Goal: Complete application form

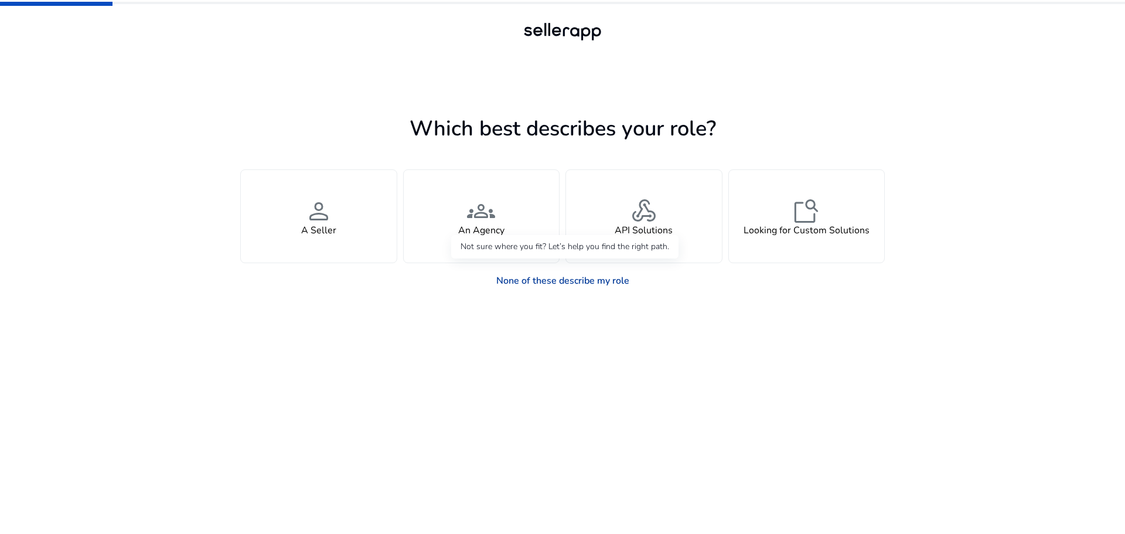
click at [547, 282] on link "None of these describe my role" at bounding box center [563, 280] width 152 height 23
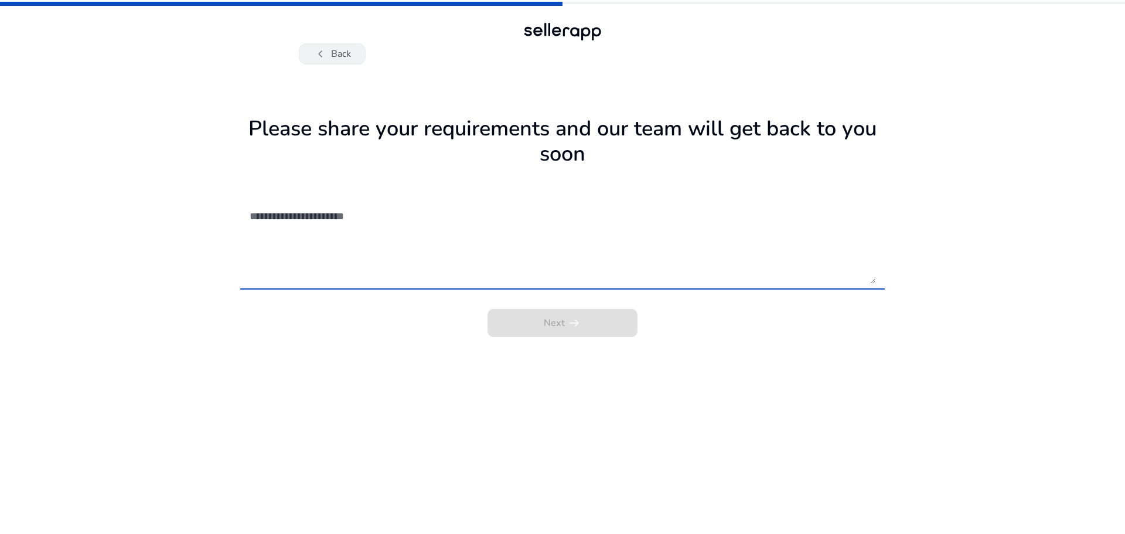
click at [327, 54] on span "chevron_left" at bounding box center [320, 54] width 14 height 14
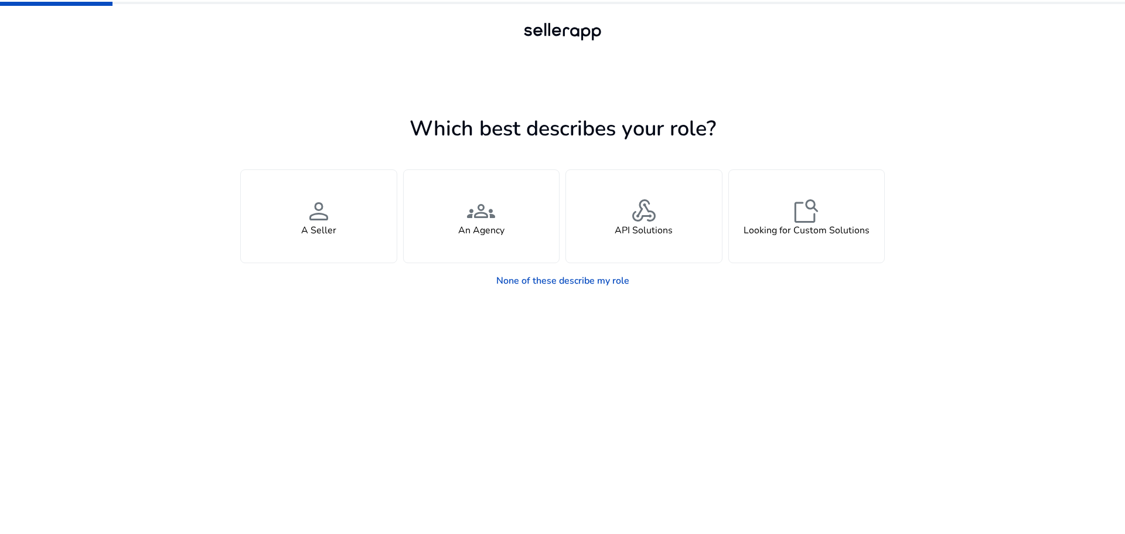
click at [277, 56] on div at bounding box center [562, 32] width 1125 height 64
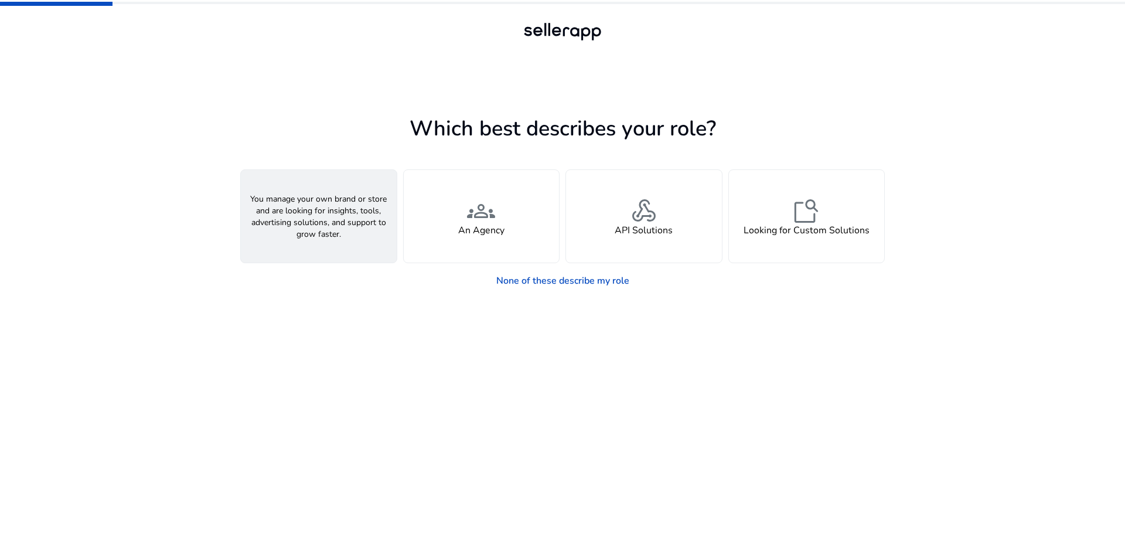
click at [299, 223] on div "person A Seller" at bounding box center [319, 216] width 156 height 93
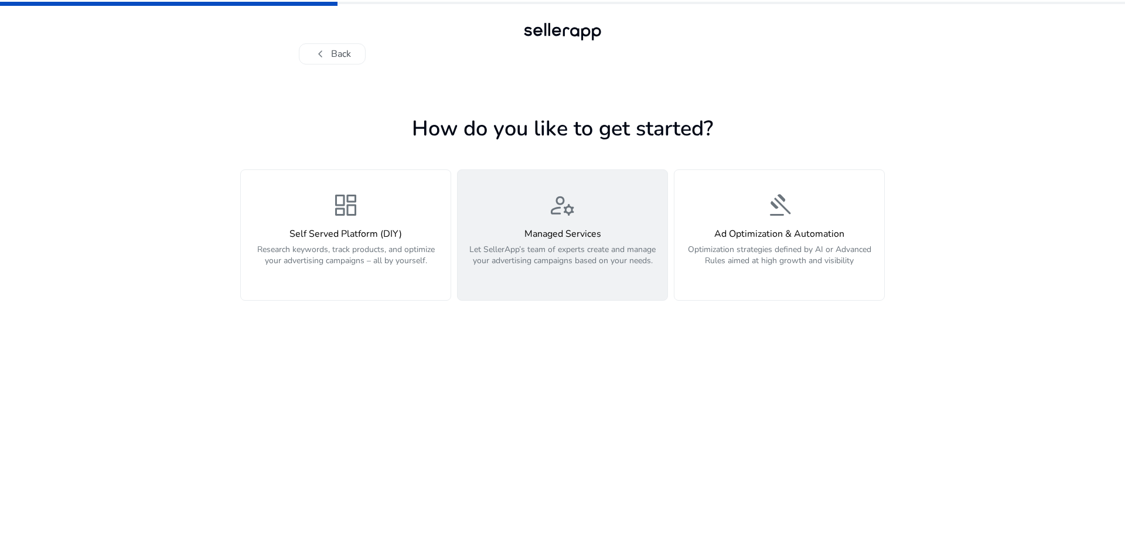
click at [605, 250] on p "Let SellerApp’s team of experts create and manage your advertising campaigns ba…" at bounding box center [563, 261] width 196 height 35
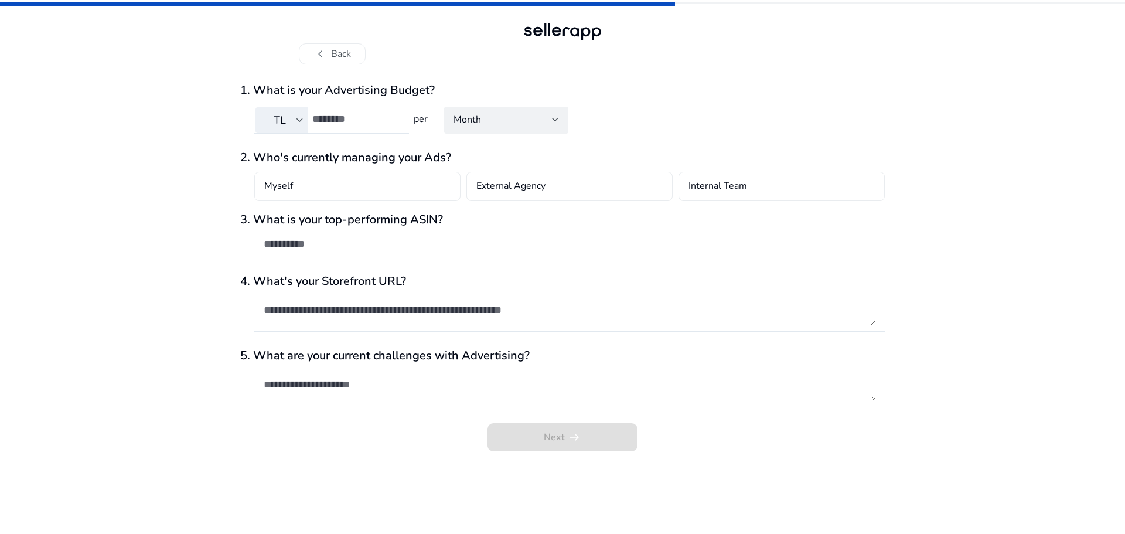
click at [843, 370] on textarea at bounding box center [570, 384] width 612 height 32
